Goal: Connect with others: Connect with others

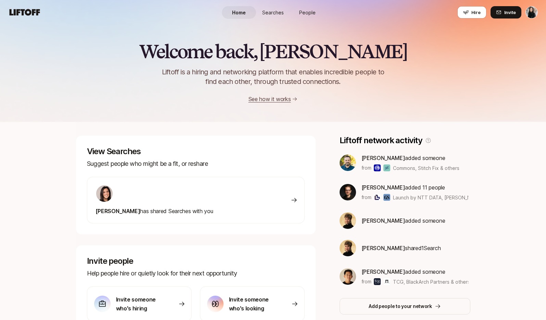
click at [162, 138] on div "View Searches Suggest people who might be a fit, or reshare [PERSON_NAME] has s…" at bounding box center [196, 185] width 240 height 99
click at [313, 11] on span "People" at bounding box center [307, 12] width 16 height 7
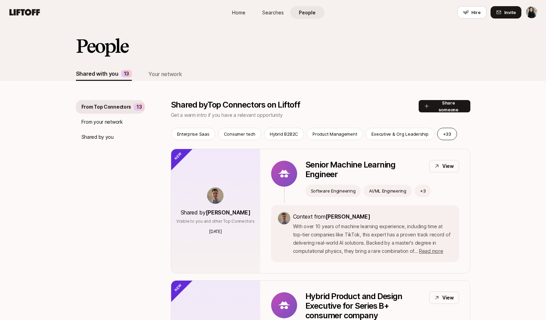
click at [447, 136] on button "+ 33" at bounding box center [447, 134] width 20 height 12
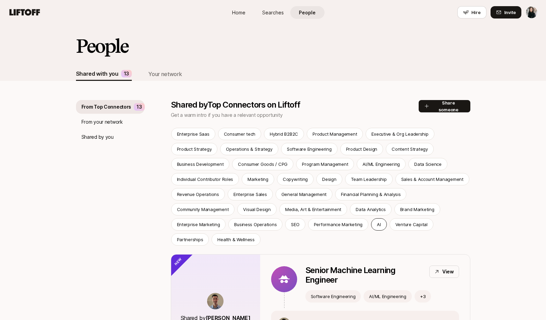
click at [377, 225] on p "AI" at bounding box center [379, 224] width 4 height 7
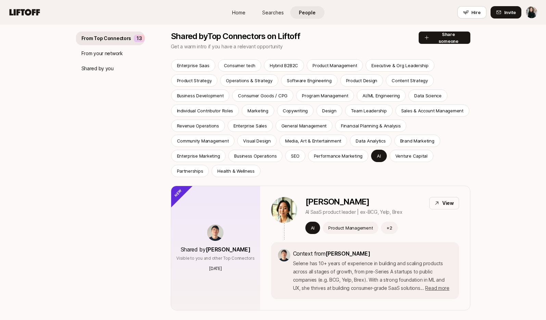
scroll to position [90, 0]
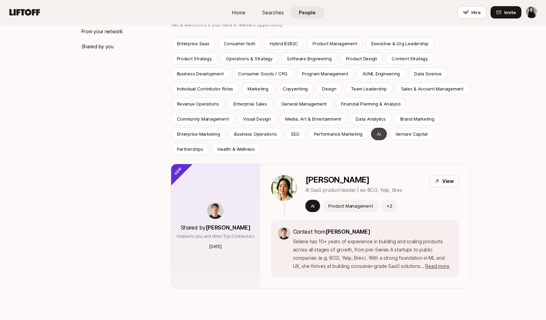
click at [371, 132] on div "AI" at bounding box center [378, 134] width 15 height 12
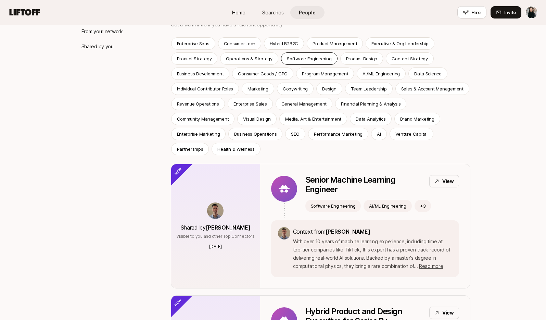
click at [312, 58] on p "Software Engineering" at bounding box center [309, 58] width 45 height 7
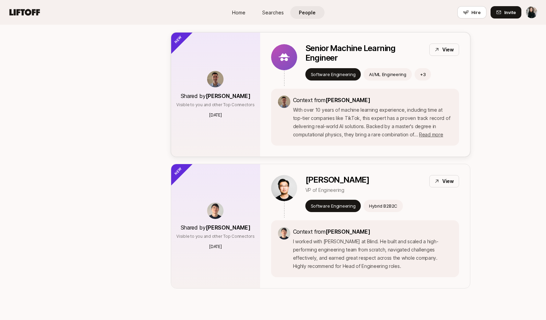
scroll to position [220, 0]
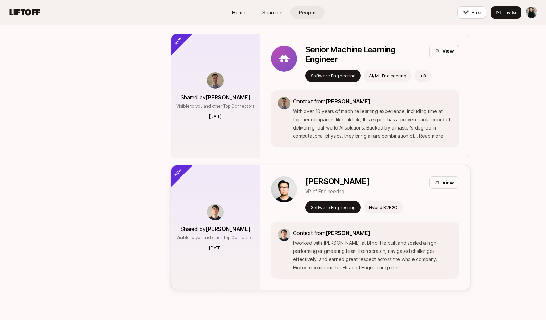
click at [452, 178] on p "View" at bounding box center [448, 182] width 12 height 8
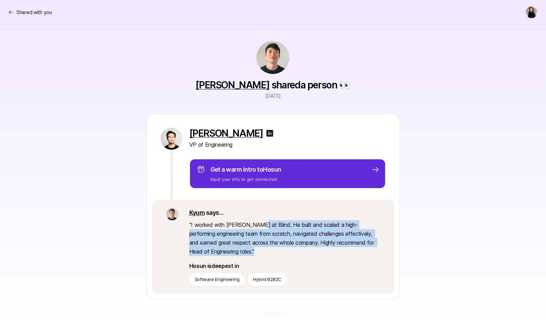
drag, startPoint x: 244, startPoint y: 255, endPoint x: 255, endPoint y: 220, distance: 36.3
click at [255, 220] on p "" I worked with Hosun at Blind. He built and scaled a high-performing engineeri…" at bounding box center [284, 238] width 191 height 36
drag, startPoint x: 255, startPoint y: 220, endPoint x: 255, endPoint y: 251, distance: 30.8
click at [255, 251] on p "" I worked with Hosun at Blind. He built and scaled a high-performing engineeri…" at bounding box center [284, 238] width 191 height 36
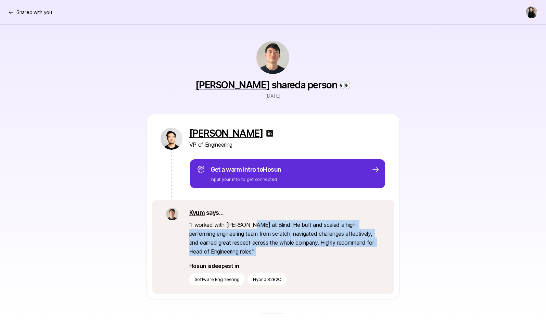
click at [255, 251] on p "" I worked with Hosun at Blind. He built and scaled a high-performing engineeri…" at bounding box center [284, 238] width 191 height 36
drag, startPoint x: 255, startPoint y: 251, endPoint x: 256, endPoint y: 223, distance: 28.1
click at [256, 223] on p "" I worked with Hosun at Blind. He built and scaled a high-performing engineeri…" at bounding box center [284, 238] width 191 height 36
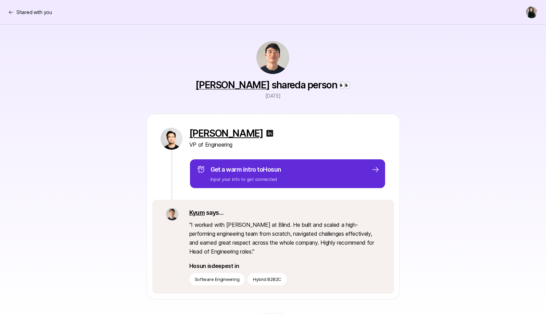
click at [223, 133] on p "[PERSON_NAME]" at bounding box center [226, 133] width 74 height 11
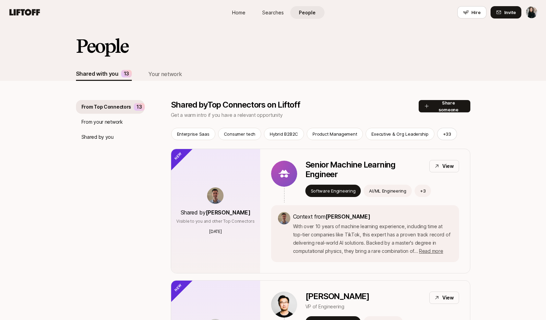
click at [307, 11] on span "People" at bounding box center [307, 12] width 17 height 7
click at [111, 104] on p "From Top Connectors" at bounding box center [106, 107] width 50 height 8
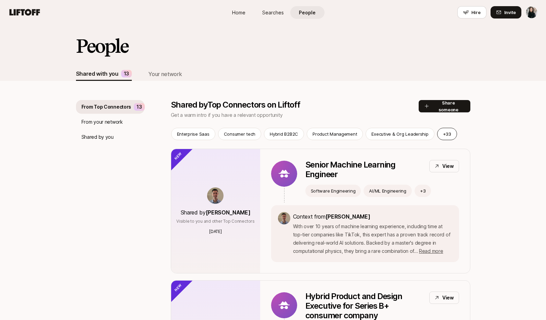
click at [441, 132] on button "+ 33" at bounding box center [447, 134] width 20 height 12
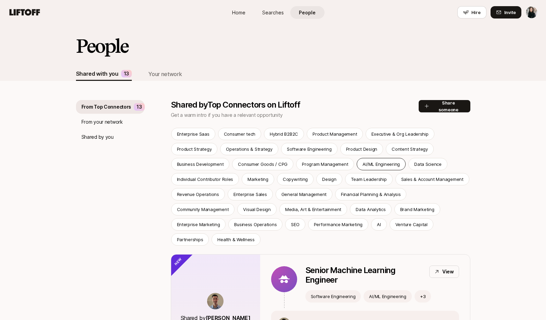
click at [375, 167] on p "AI/ML Engineering" at bounding box center [380, 164] width 37 height 7
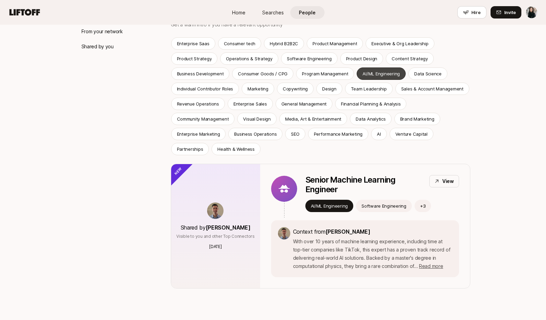
click at [378, 72] on p "AI/ML Engineering" at bounding box center [380, 73] width 37 height 7
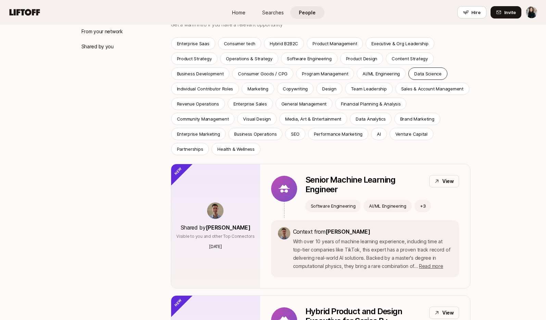
click at [424, 75] on p "Data Science" at bounding box center [427, 73] width 27 height 7
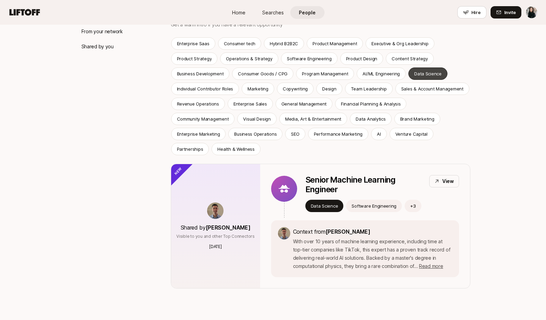
click at [424, 75] on p "Data Science" at bounding box center [427, 73] width 27 height 7
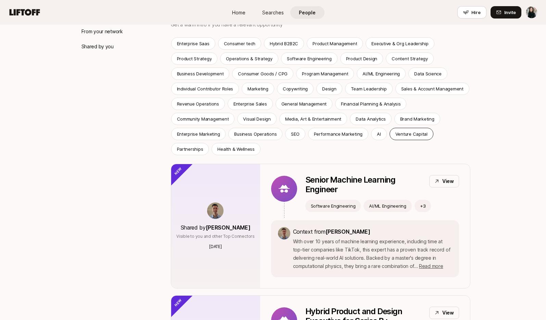
click at [389, 138] on div "Venture Capital" at bounding box center [411, 134] width 44 height 12
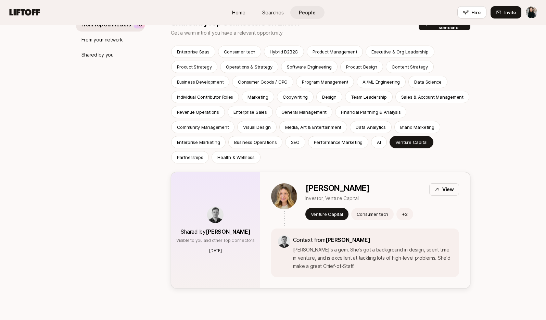
click at [234, 228] on span "[PERSON_NAME]" at bounding box center [228, 231] width 45 height 7
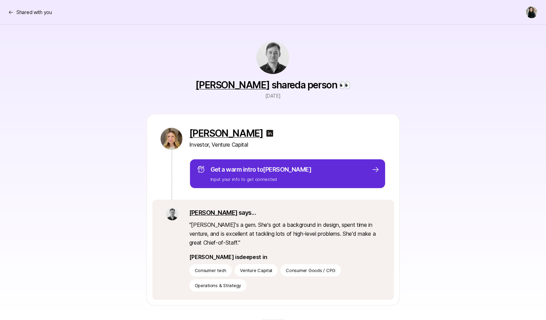
click at [239, 87] on link "[PERSON_NAME]" at bounding box center [232, 85] width 74 height 12
